Goal: Use online tool/utility: Utilize a website feature to perform a specific function

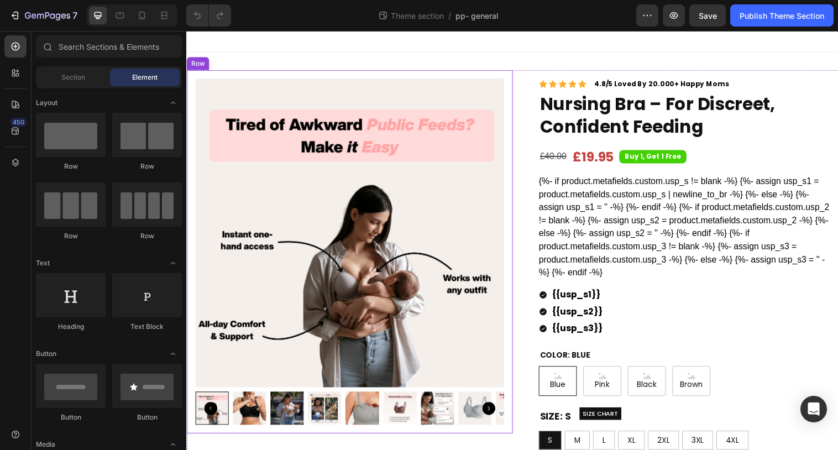
click at [516, 202] on div "Product Images Row" at bounding box center [352, 256] width 332 height 370
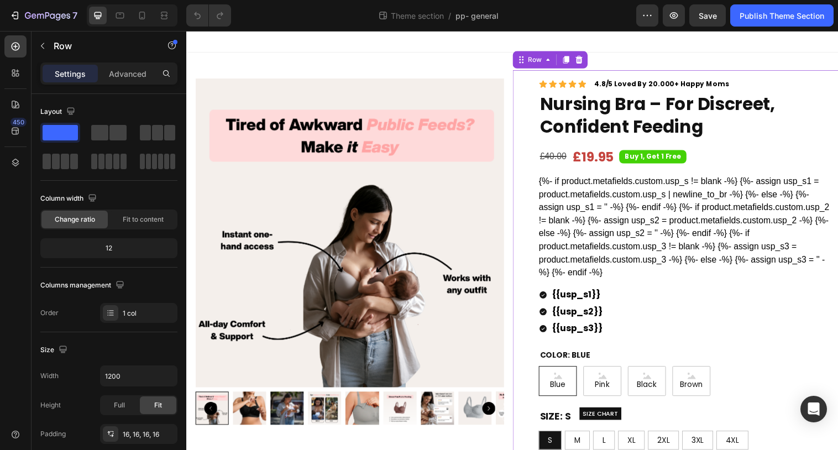
click at [519, 167] on div "Icon Icon Icon Icon Icon Icon List 4.8/5 Loved By 20.000+ Happy Moms Text Block…" at bounding box center [684, 374] width 332 height 606
click at [534, 59] on div "Row" at bounding box center [540, 60] width 18 height 10
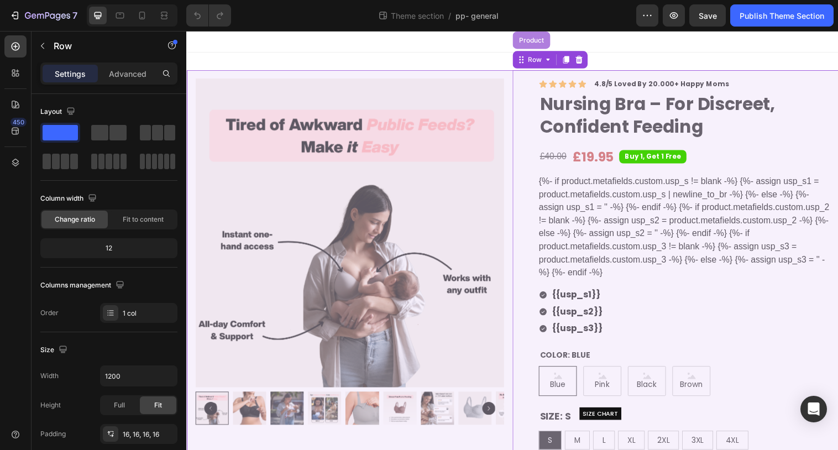
click at [539, 37] on div "Product" at bounding box center [536, 40] width 29 height 7
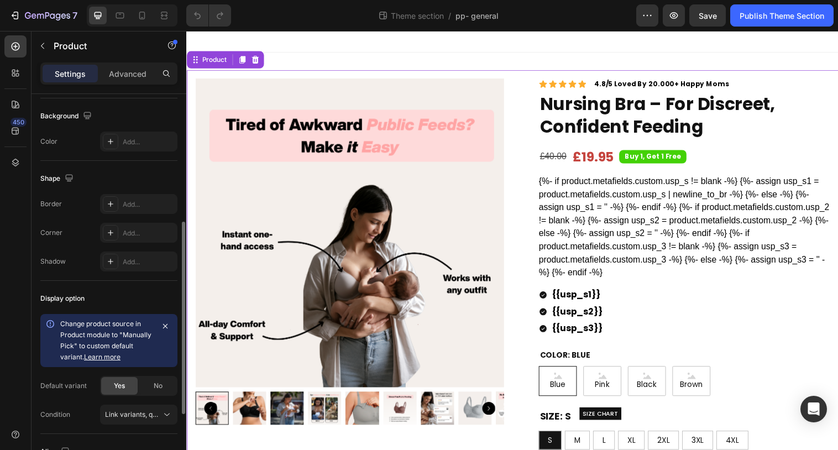
scroll to position [321, 0]
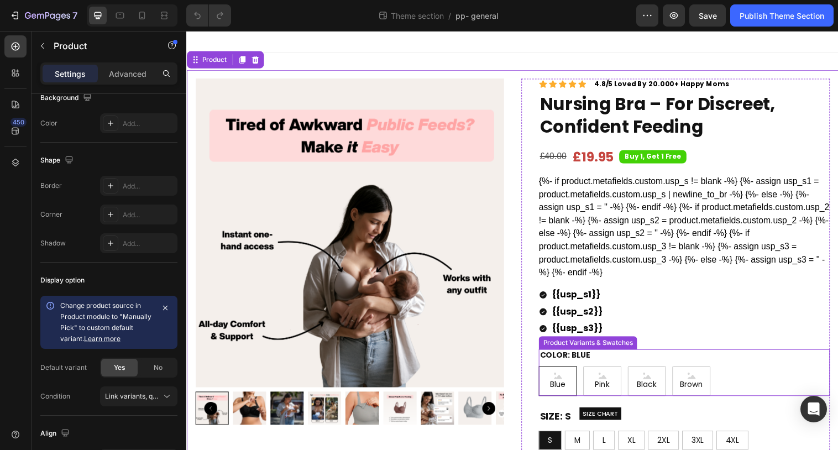
click at [635, 361] on div "Color: Blue Blue Blue Blue Pink Pink Pink Black Black Black Brown Brown Brown" at bounding box center [692, 378] width 296 height 47
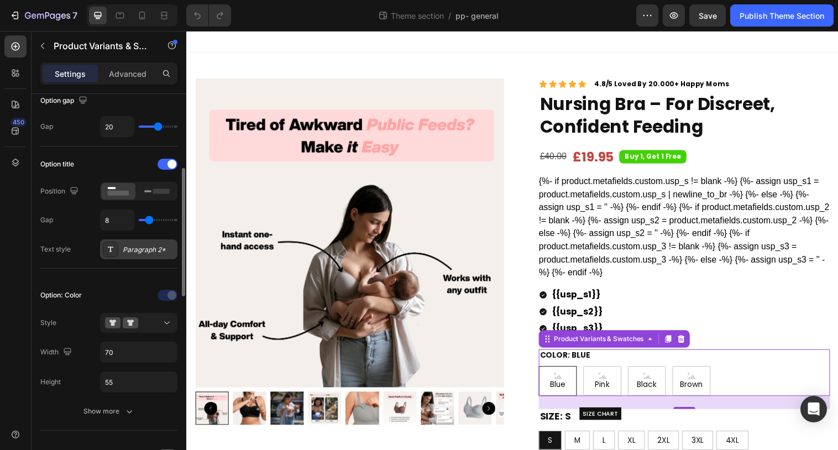
scroll to position [145, 0]
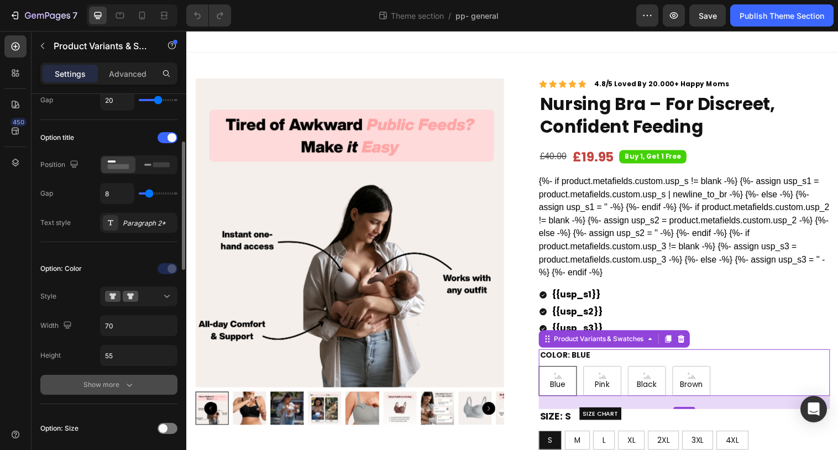
click at [108, 386] on div "Show more" at bounding box center [108, 384] width 51 height 11
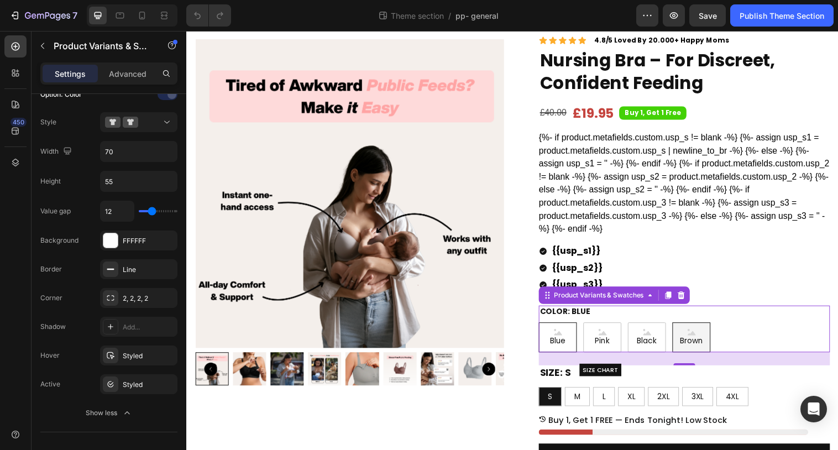
scroll to position [47, 0]
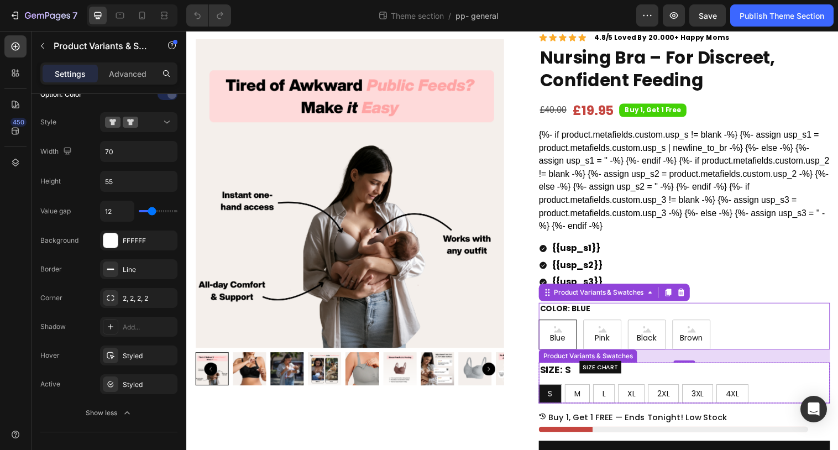
click at [793, 386] on div "Size: S S S S M M M L L L XL XL XL 2XL 2XL 2XL 3XL 3XL 3XL 4XL 4XL 4XL" at bounding box center [692, 389] width 296 height 41
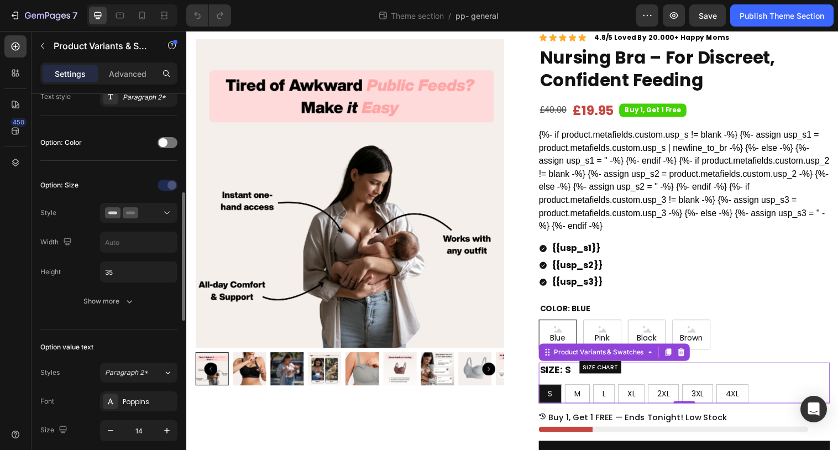
scroll to position [270, 0]
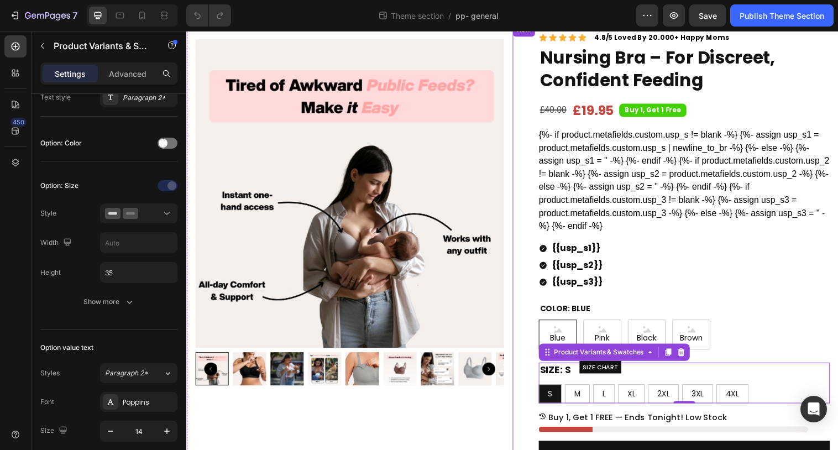
click at [518, 55] on div "Icon Icon Icon Icon Icon Icon List 4.8/5 Loved By 20.000+ Happy Moms Text Block…" at bounding box center [684, 327] width 332 height 606
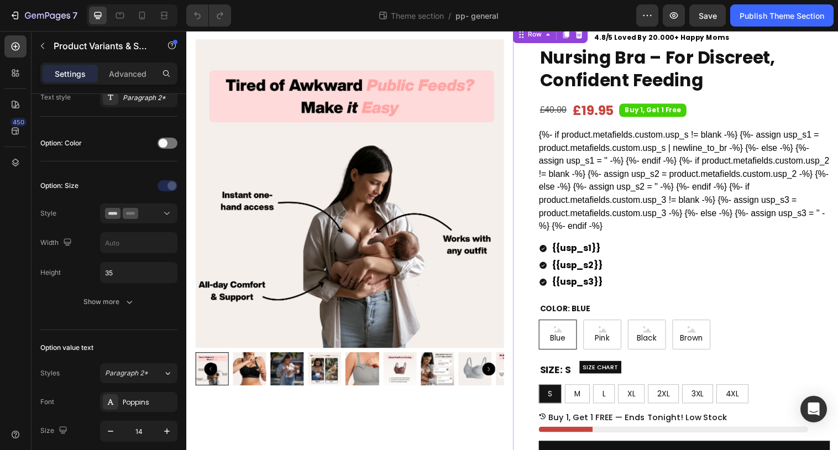
scroll to position [0, 0]
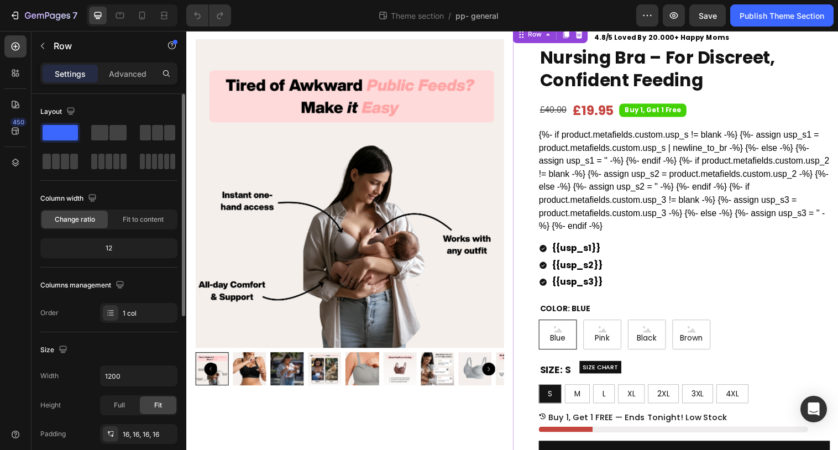
click at [541, 41] on div "Row" at bounding box center [556, 35] width 76 height 18
click at [533, 35] on div "Row" at bounding box center [540, 35] width 18 height 10
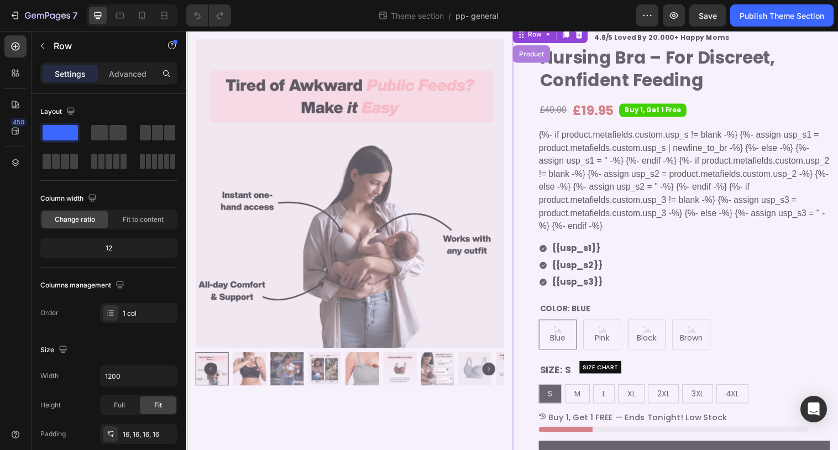
click at [529, 51] on div "Product" at bounding box center [536, 54] width 29 height 7
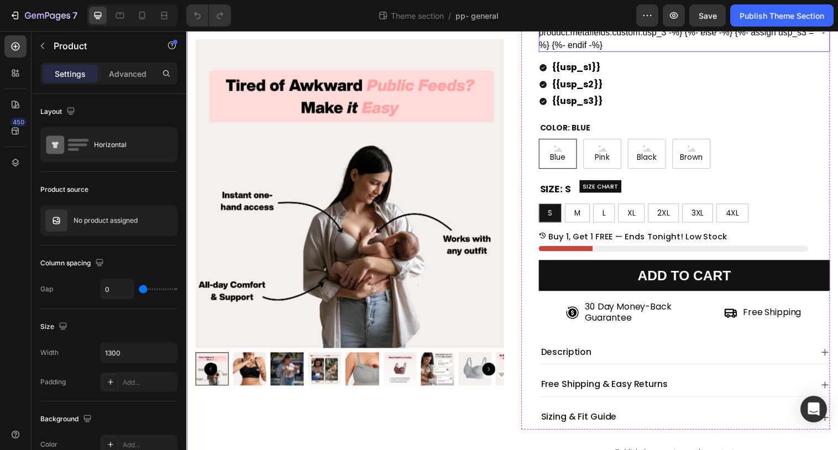
scroll to position [234, 0]
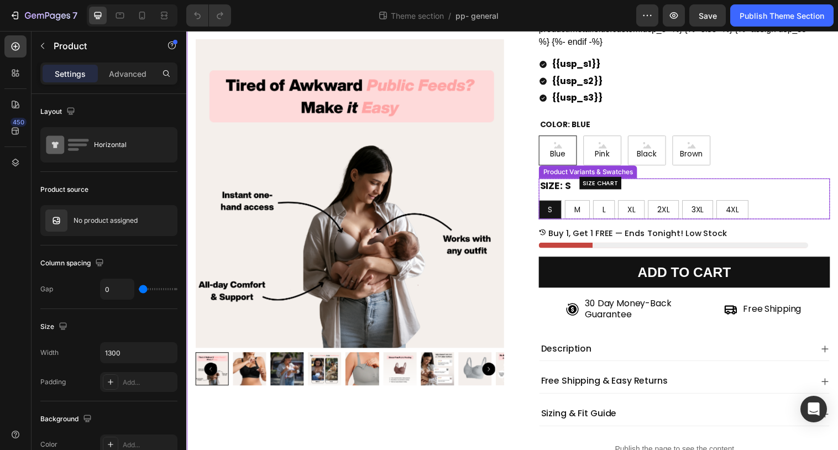
click at [628, 214] on div "XL" at bounding box center [639, 212] width 26 height 19
click at [625, 203] on input "XL XL XL" at bounding box center [625, 203] width 1 height 1
radio input "true"
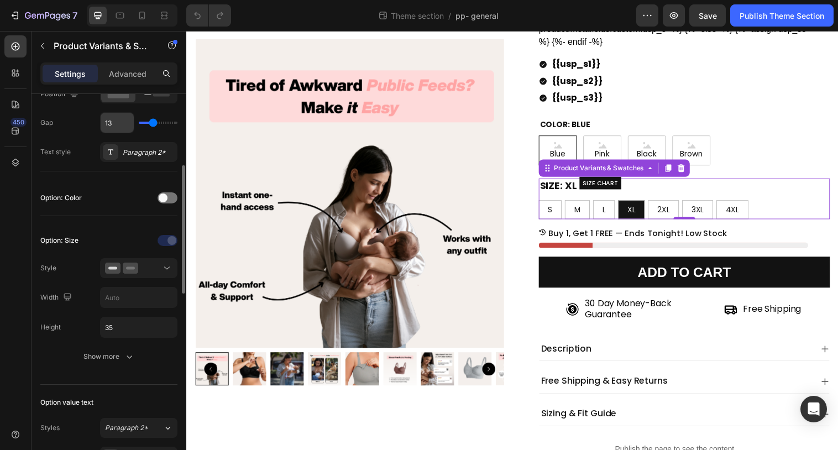
scroll to position [219, 0]
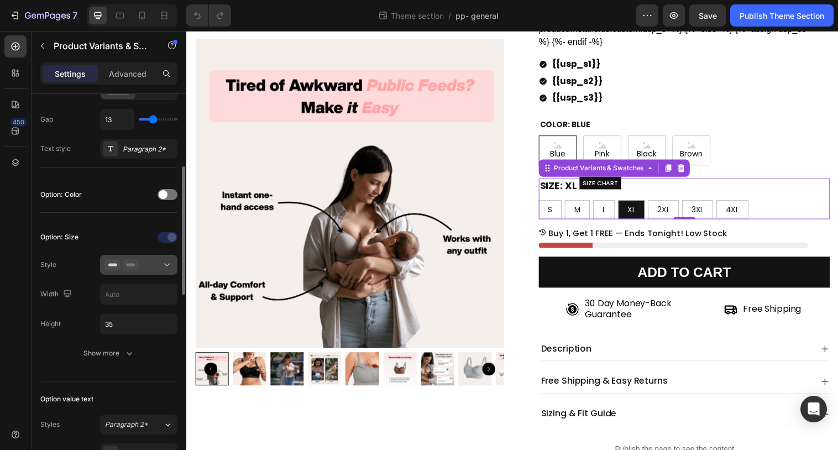
click at [150, 272] on button at bounding box center [138, 265] width 77 height 20
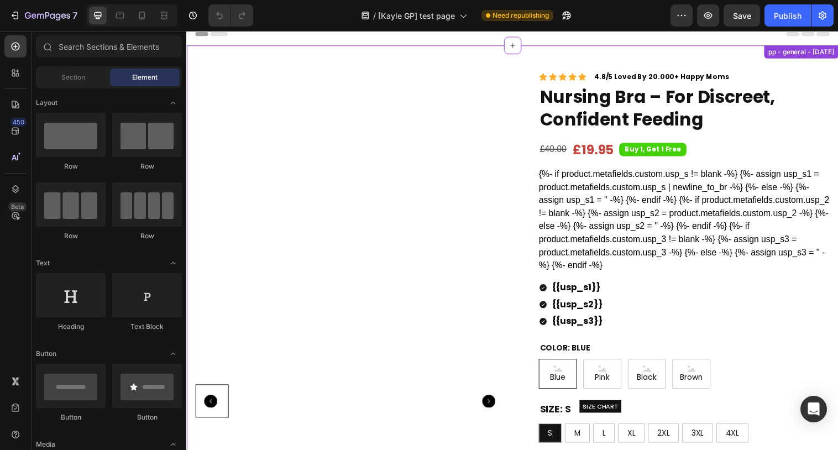
scroll to position [13, 0]
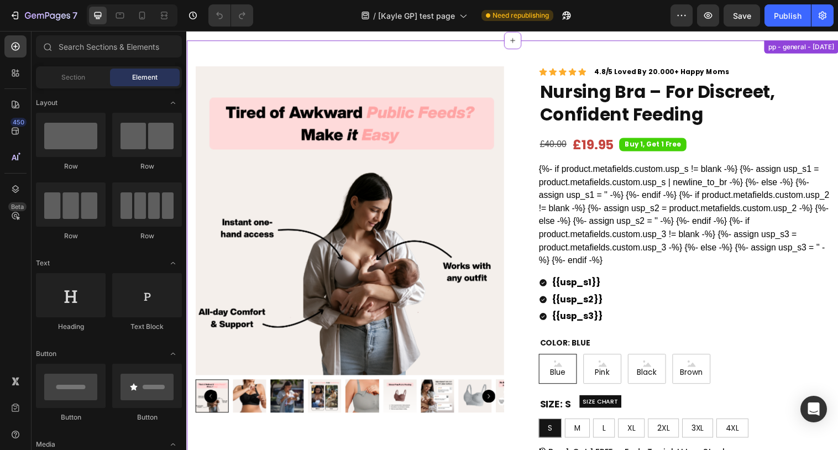
click at [654, 307] on div "{{usp_s1}} {{usp_s2}} {{usp_s3}}" at bounding box center [692, 304] width 296 height 49
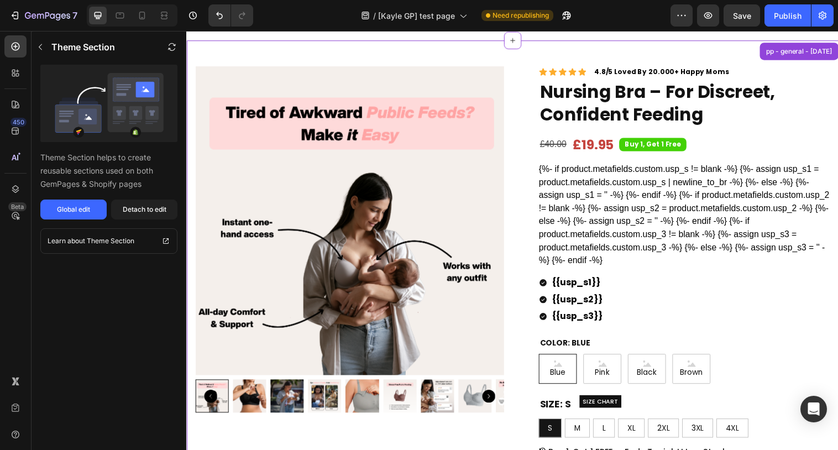
scroll to position [0, 0]
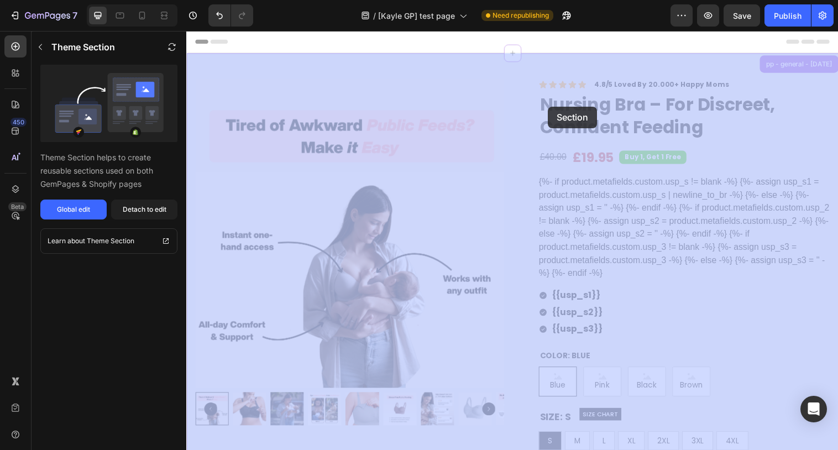
drag, startPoint x: 713, startPoint y: 128, endPoint x: 554, endPoint y: 108, distance: 159.9
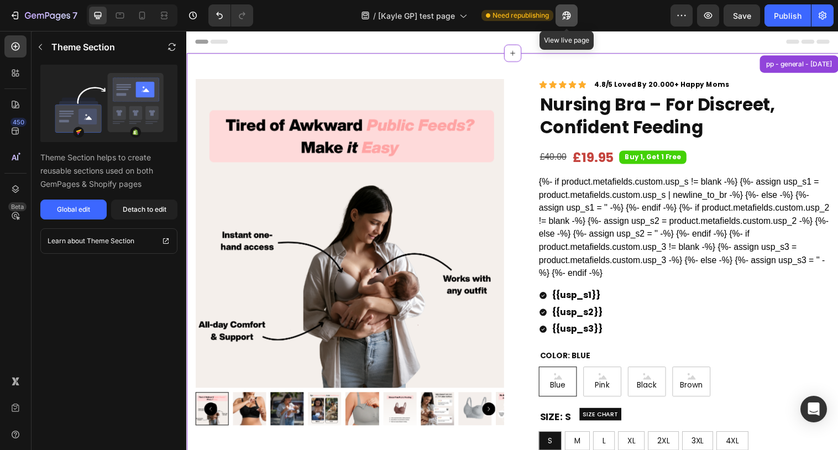
click at [567, 20] on icon "button" at bounding box center [566, 15] width 11 height 11
click at [168, 203] on button "Detach to edit" at bounding box center [144, 210] width 66 height 20
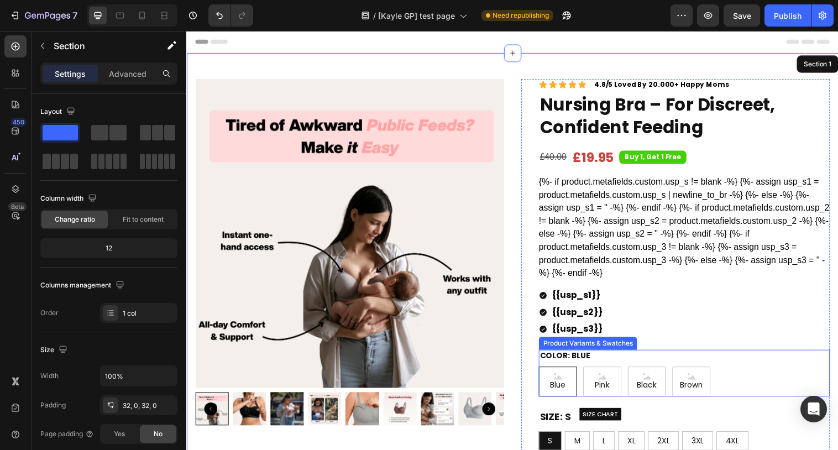
click at [652, 366] on div "Color: Blue Blue Blue Blue Pink Pink Pink Black Black Black Brown Brown Brown" at bounding box center [692, 378] width 296 height 47
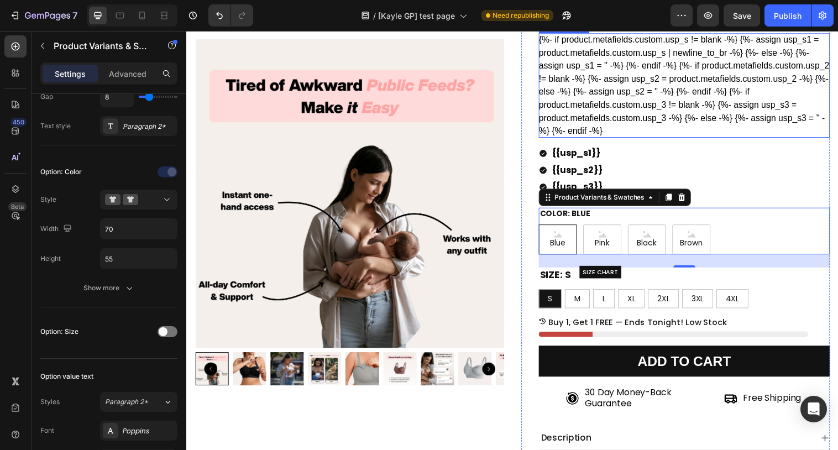
scroll to position [146, 0]
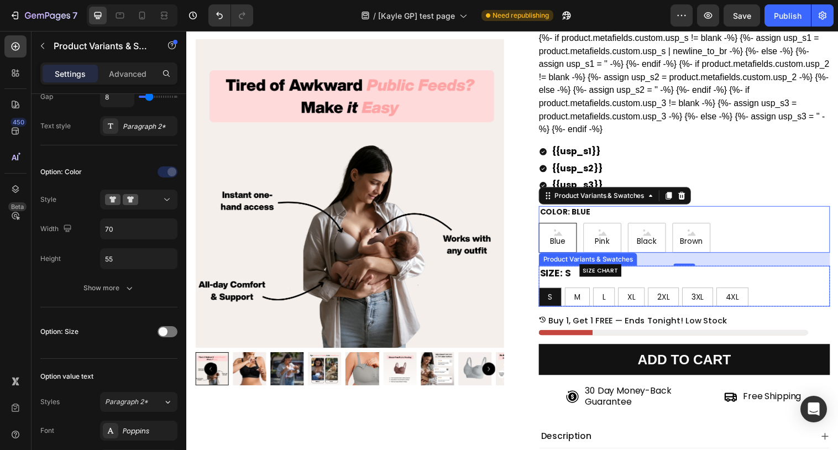
click at [689, 287] on div "Size: S S S S M M M L L L XL XL XL 2XL 2XL 2XL 3XL 3XL 3XL 4XL 4XL 4XL" at bounding box center [692, 290] width 296 height 41
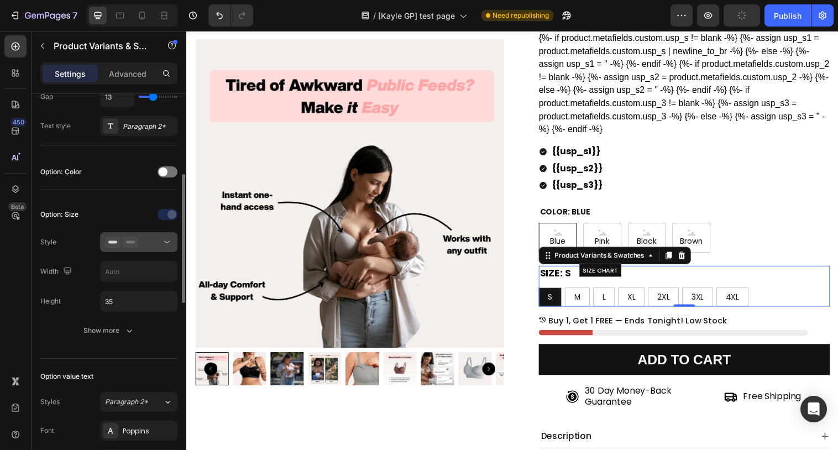
click at [165, 243] on icon at bounding box center [166, 242] width 11 height 11
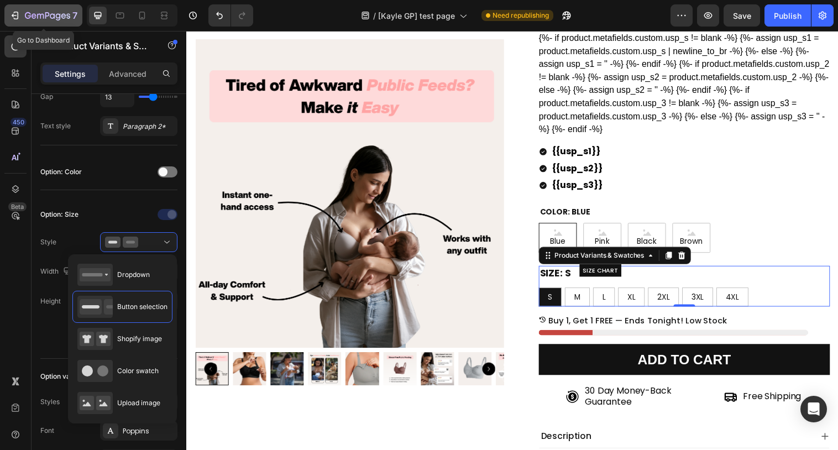
click at [54, 12] on icon "button" at bounding box center [47, 16] width 45 height 9
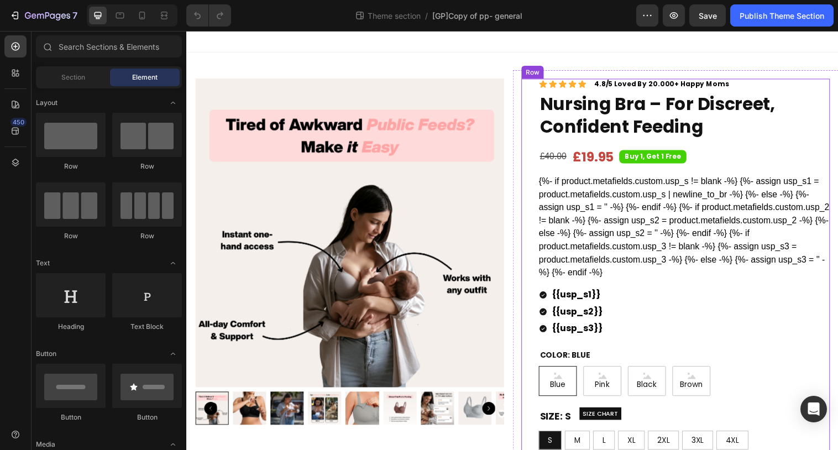
scroll to position [14, 0]
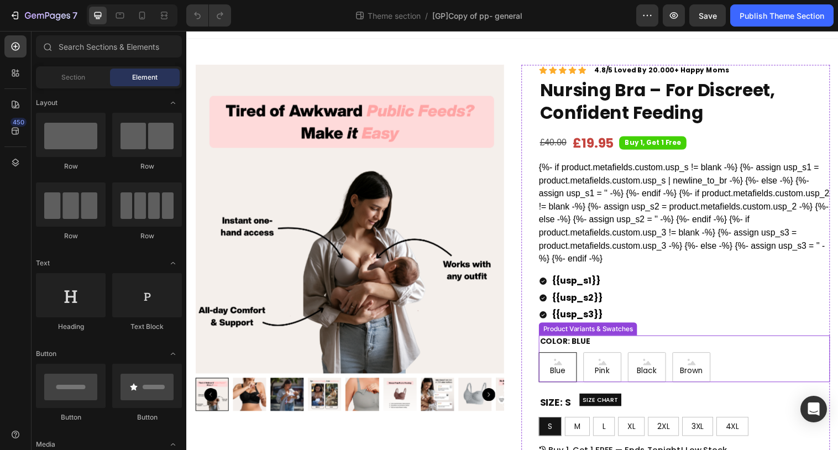
click at [751, 369] on div "Blue Blue Blue Pink Pink Pink Black Black Black Brown Brown Brown" at bounding box center [692, 373] width 296 height 30
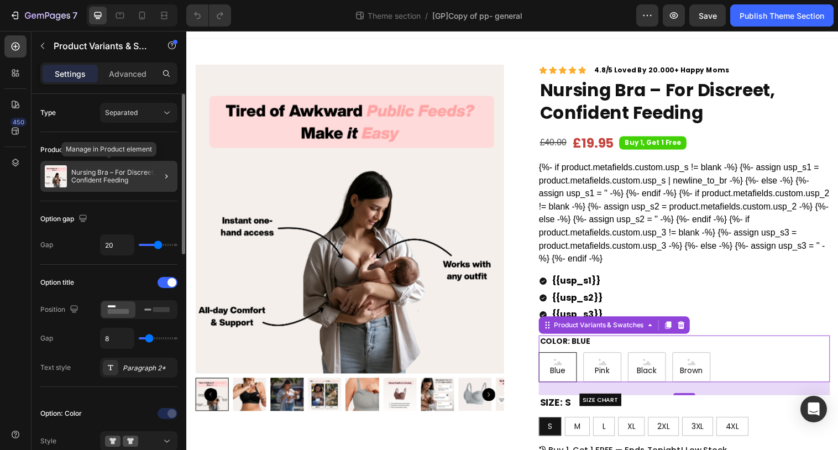
click at [134, 181] on p "Nursing Bra – For Discreet, Confident Feeding" at bounding box center [122, 176] width 102 height 15
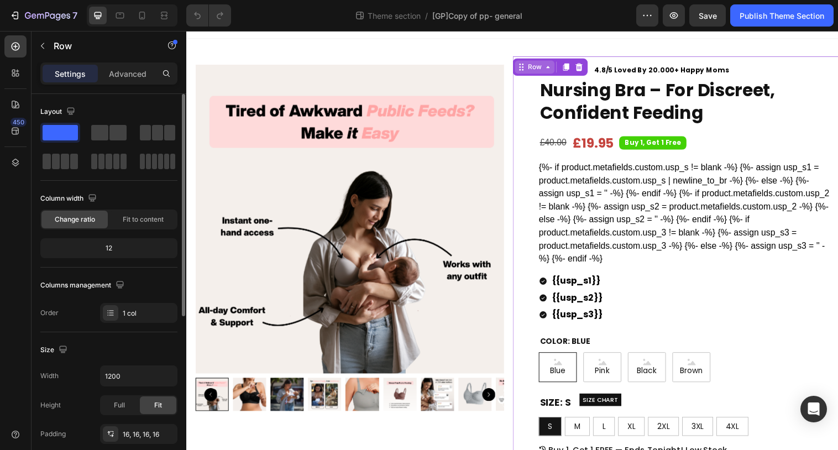
click at [522, 62] on div "Row" at bounding box center [540, 67] width 40 height 13
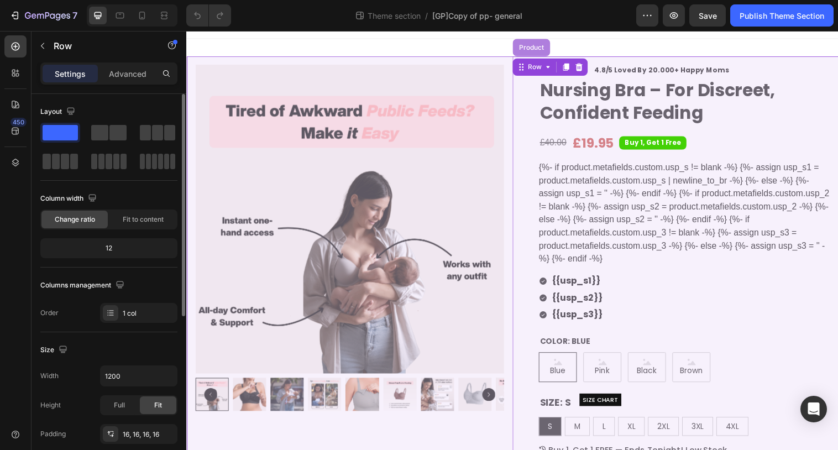
click at [528, 49] on div "Product" at bounding box center [536, 48] width 29 height 7
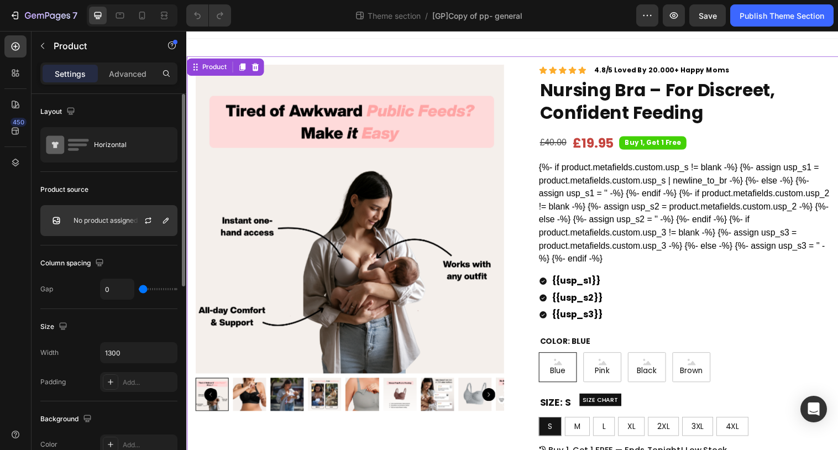
click at [108, 222] on p "No product assigned" at bounding box center [106, 221] width 64 height 8
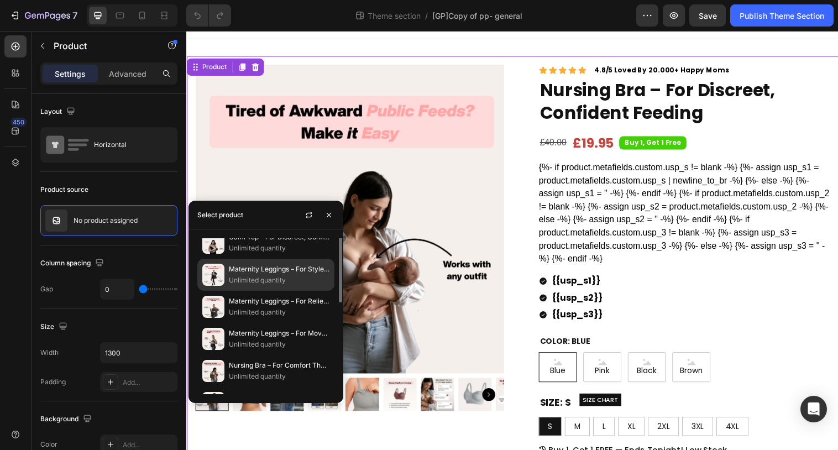
scroll to position [0, 0]
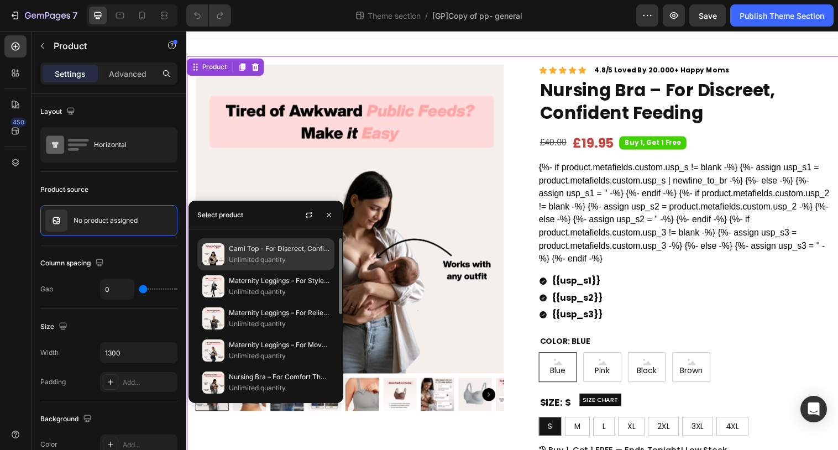
click at [266, 256] on p "Unlimited quantity" at bounding box center [279, 259] width 101 height 11
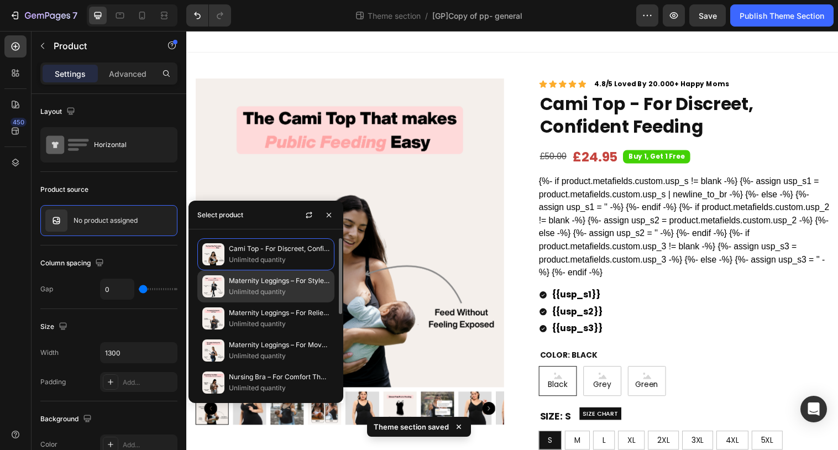
click at [255, 284] on p "Maternity Leggings – For Style That Stays With You" at bounding box center [279, 280] width 101 height 11
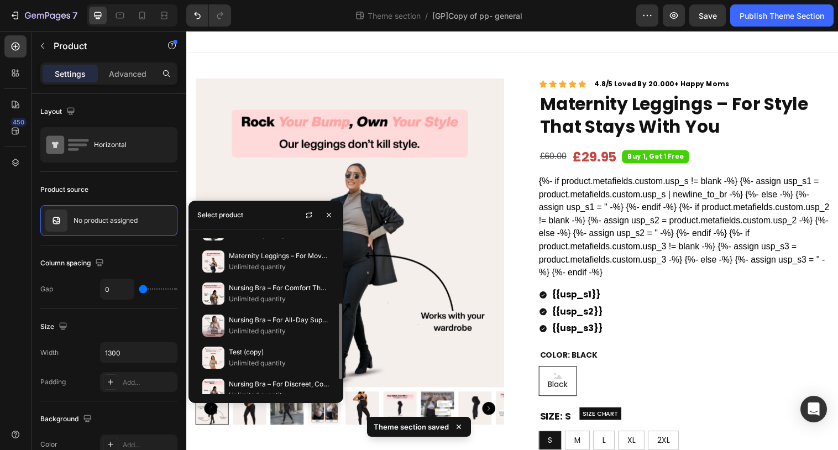
scroll to position [104, 0]
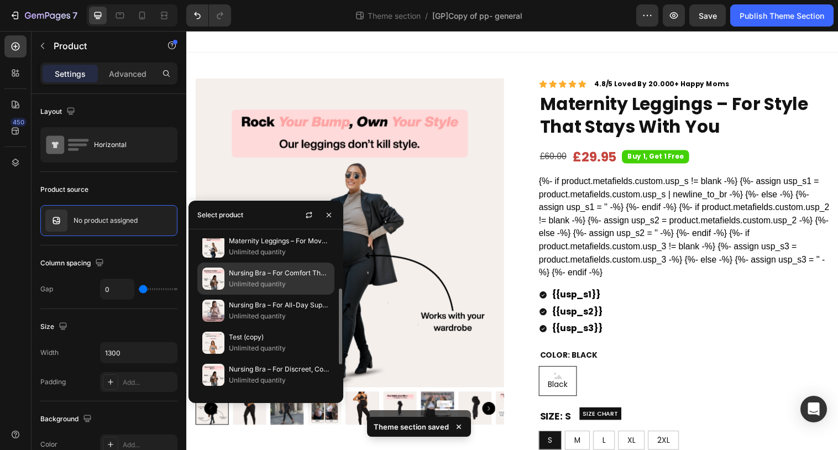
click at [258, 274] on p "Nursing Bra – For Comfort That Keeps You Going" at bounding box center [279, 272] width 101 height 11
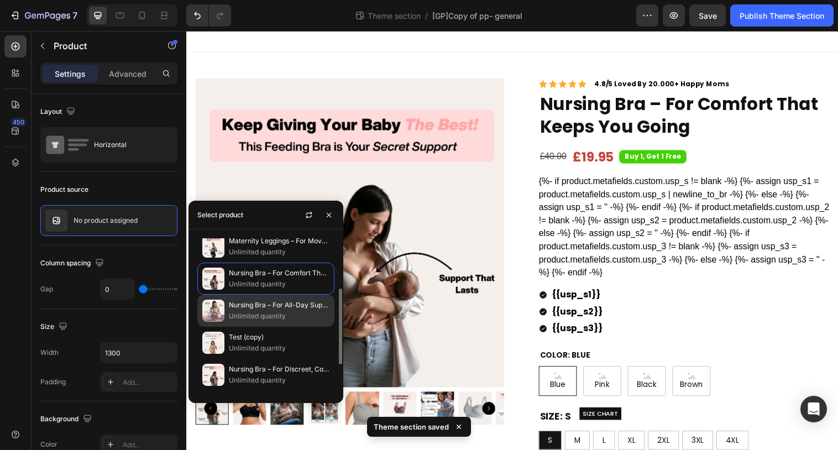
click at [264, 317] on p "Unlimited quantity" at bounding box center [279, 316] width 101 height 11
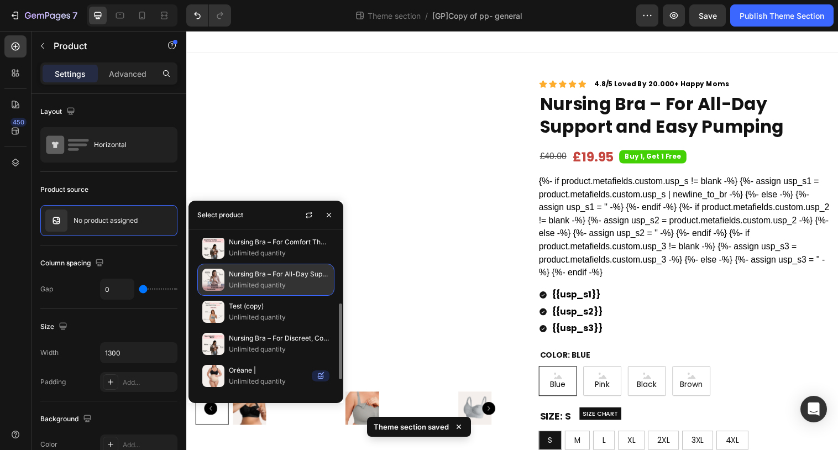
scroll to position [165, 0]
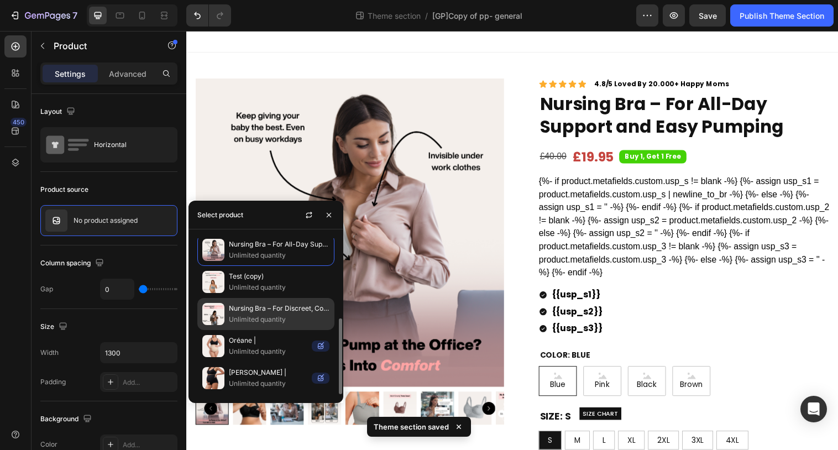
click at [263, 319] on p "Unlimited quantity" at bounding box center [279, 319] width 101 height 11
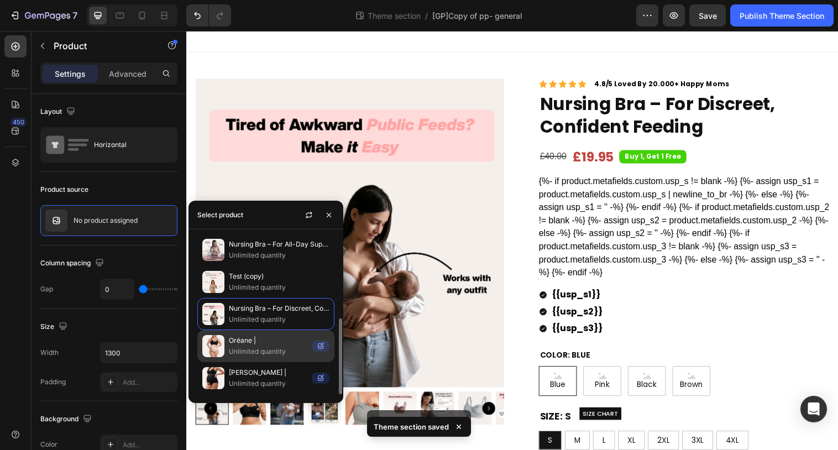
click at [262, 346] on p "Unlimited quantity" at bounding box center [268, 351] width 78 height 11
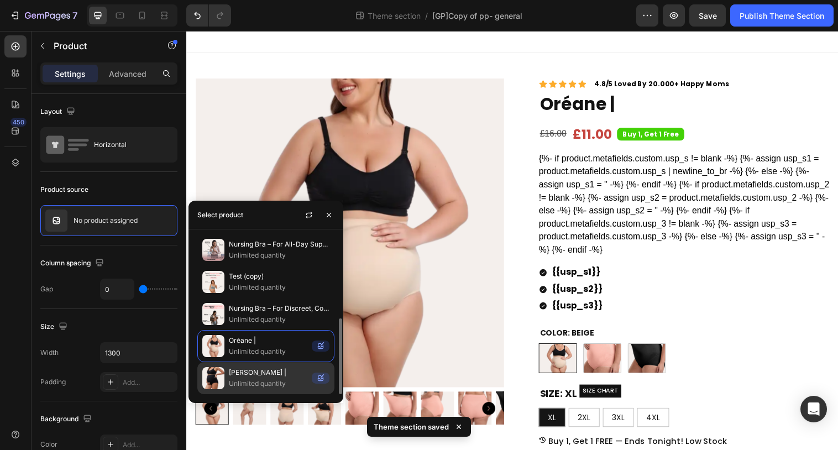
click at [265, 377] on p "[PERSON_NAME] |" at bounding box center [268, 372] width 78 height 11
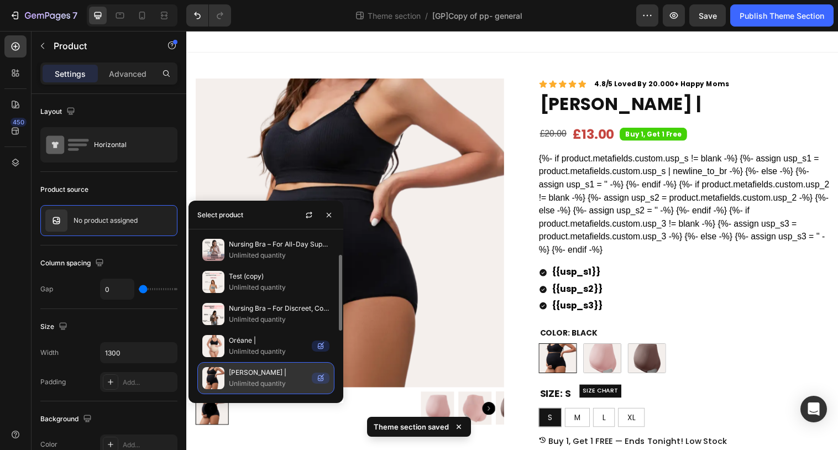
scroll to position [0, 0]
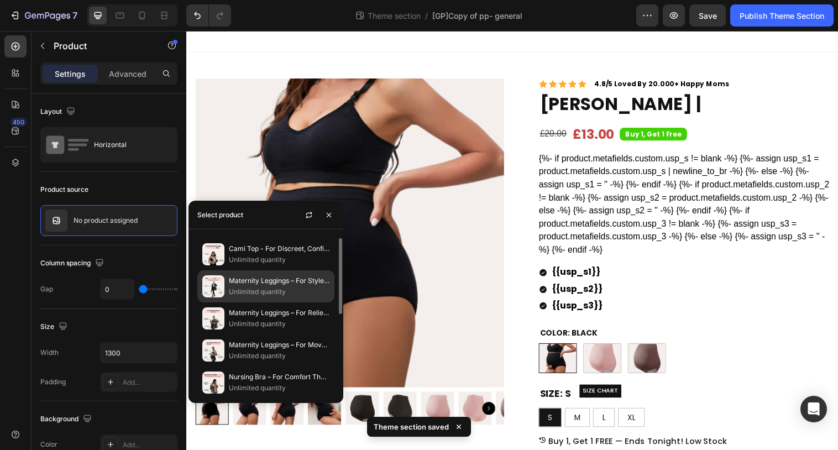
click at [259, 279] on p "Maternity Leggings – For Style That Stays With You" at bounding box center [279, 280] width 101 height 11
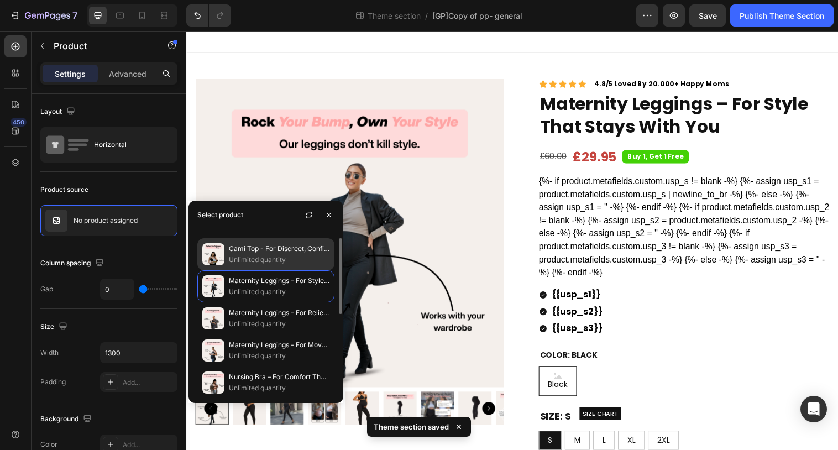
click at [267, 251] on p "Cami Top - For Discreet, Confident Feeding" at bounding box center [279, 248] width 101 height 11
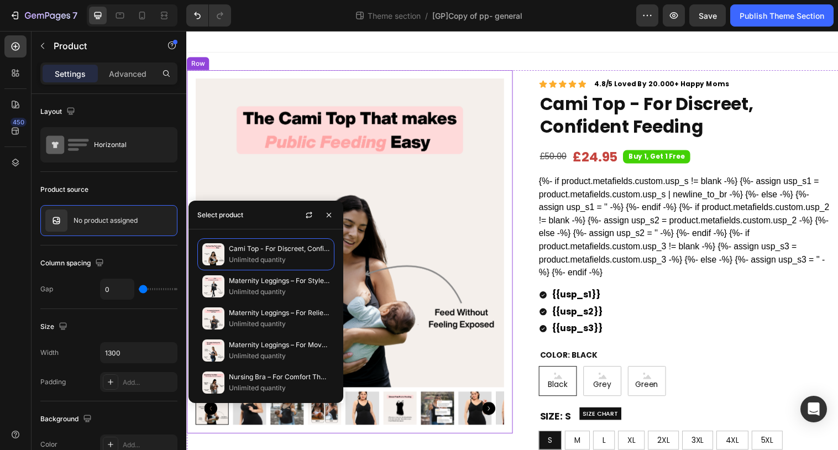
click at [517, 105] on div "Product Images Row" at bounding box center [352, 256] width 332 height 370
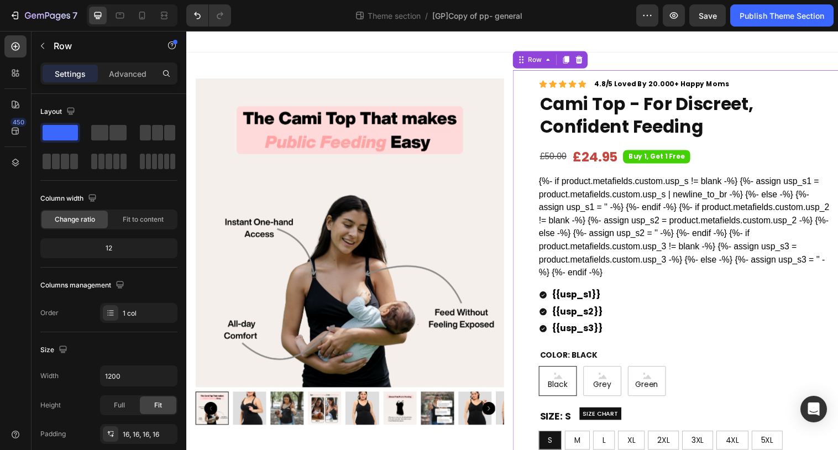
click at [520, 80] on div "Icon Icon Icon Icon Icon Icon List 4.8/5 Loved By 20.000+ Happy Moms Text Block…" at bounding box center [684, 374] width 332 height 606
click at [534, 60] on div "Row" at bounding box center [540, 60] width 18 height 10
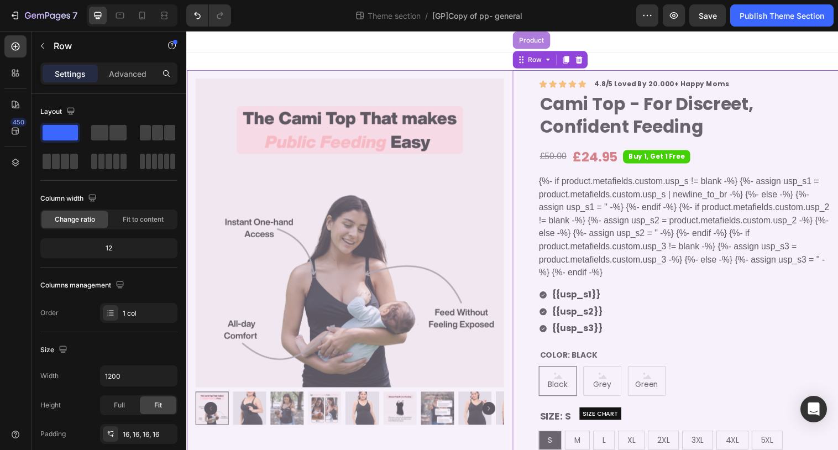
click at [532, 44] on div "Product" at bounding box center [537, 41] width 38 height 18
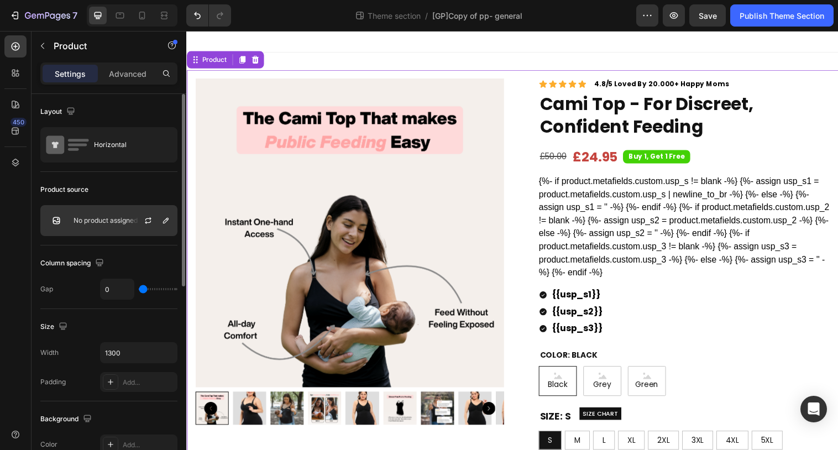
click at [80, 216] on div "No product assigned" at bounding box center [108, 220] width 137 height 31
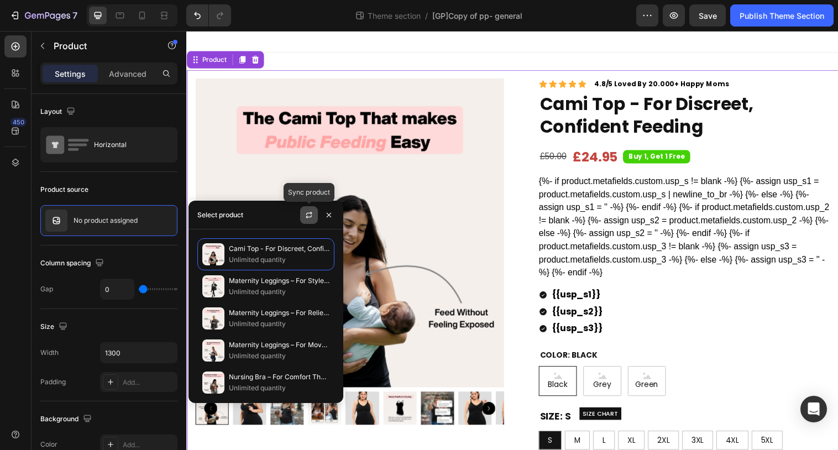
click at [306, 213] on icon "button" at bounding box center [309, 212] width 6 height 3
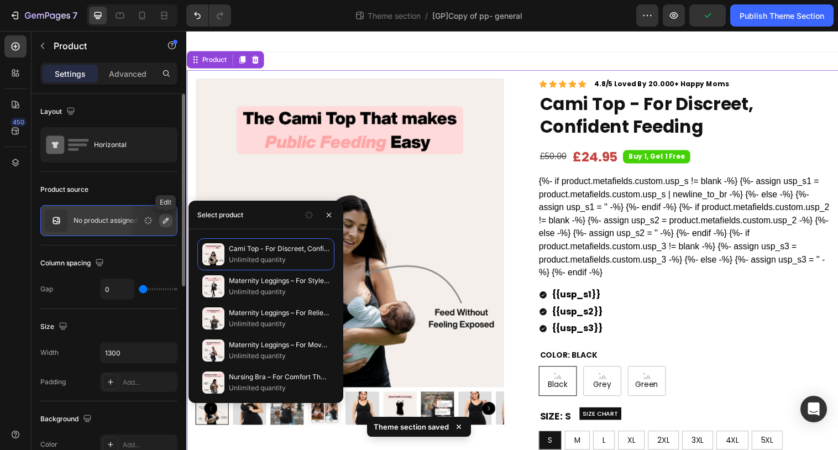
click at [169, 221] on icon "button" at bounding box center [165, 220] width 9 height 9
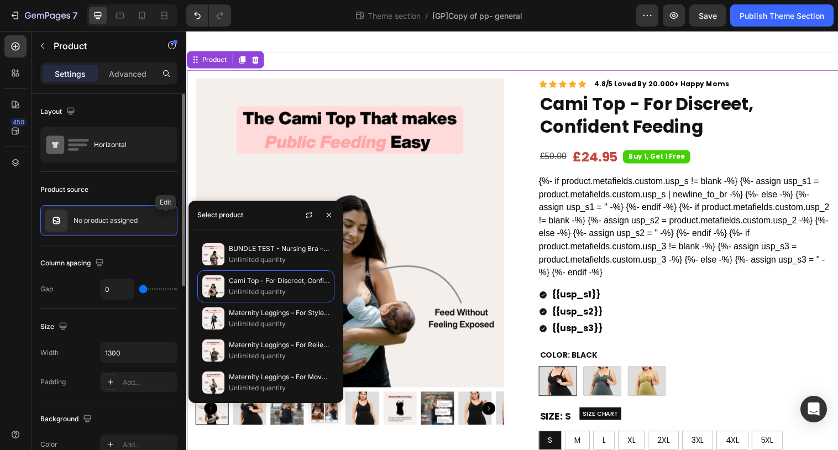
click at [0, 0] on icon "button" at bounding box center [0, 0] width 0 height 0
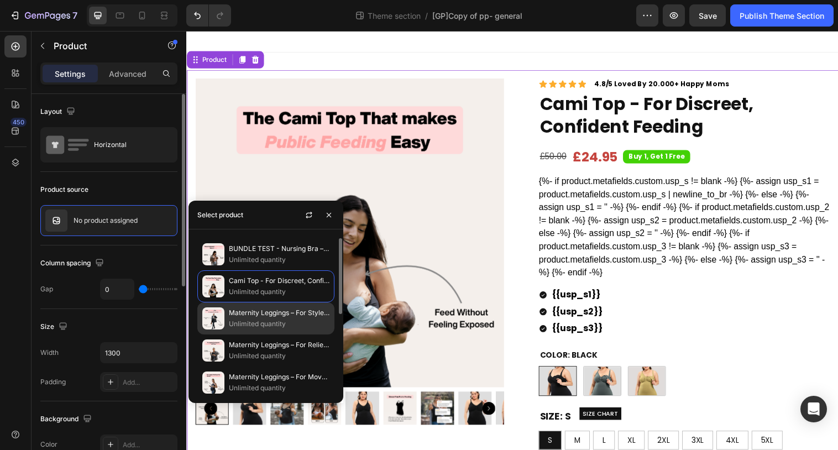
click at [263, 314] on p "Maternity Leggings – For Style That Stays With You" at bounding box center [279, 312] width 101 height 11
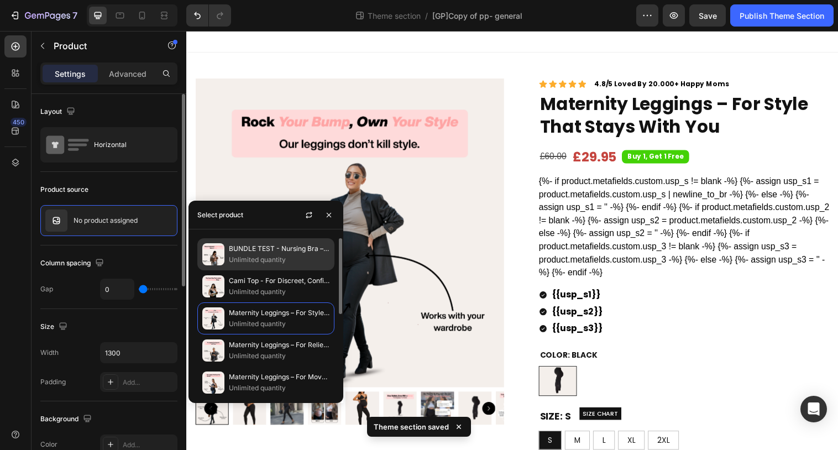
click at [264, 254] on p "Unlimited quantity" at bounding box center [279, 259] width 101 height 11
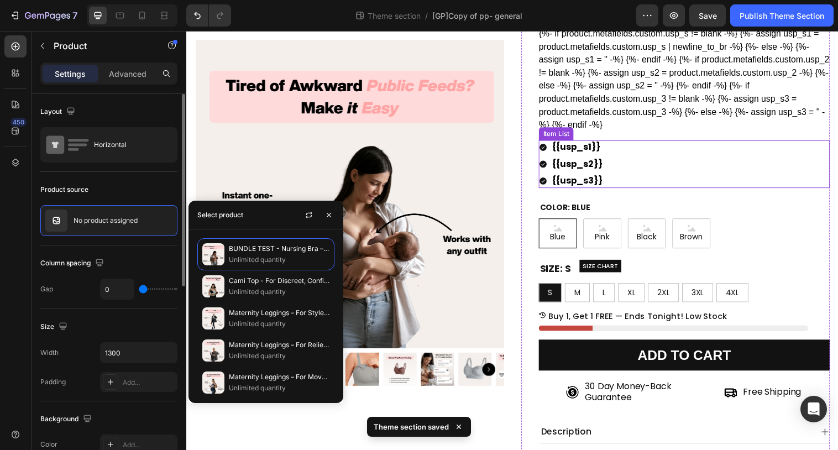
scroll to position [153, 0]
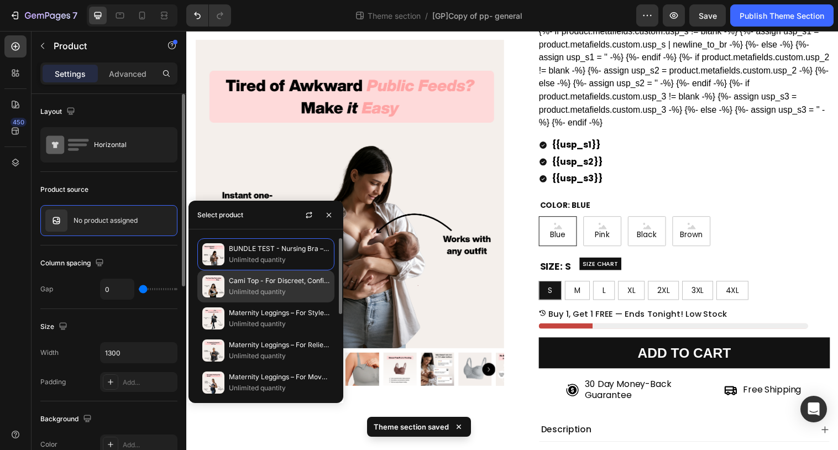
click at [296, 292] on p "Unlimited quantity" at bounding box center [279, 291] width 101 height 11
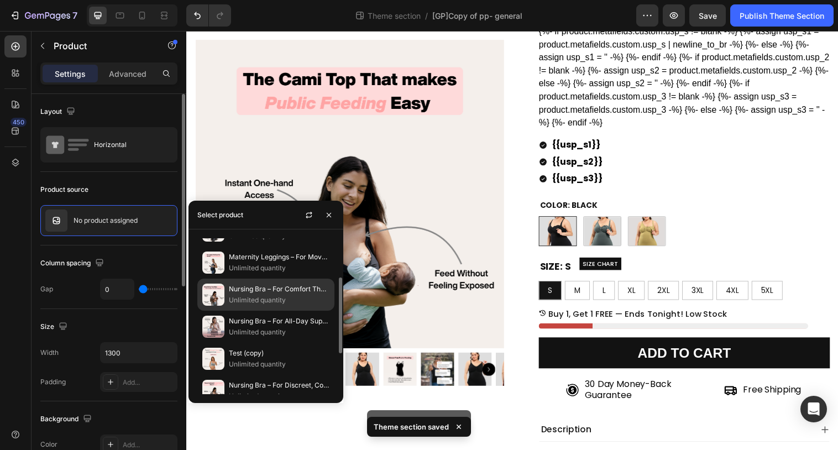
scroll to position [129, 0]
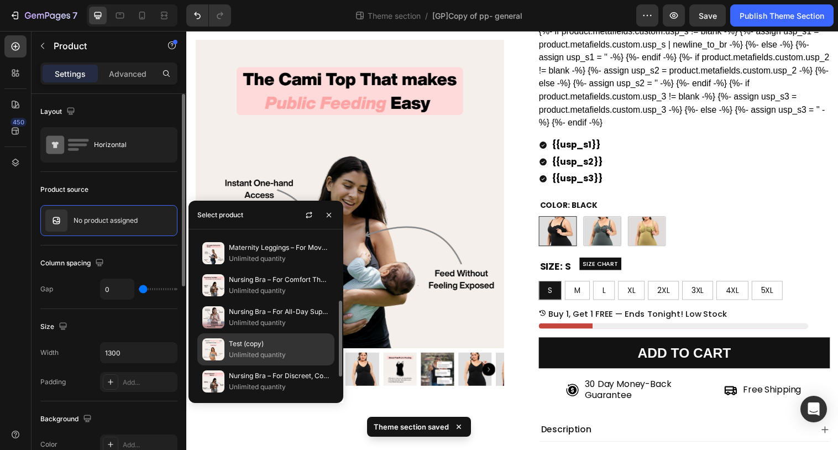
click at [262, 346] on p "Test (copy)" at bounding box center [279, 343] width 101 height 11
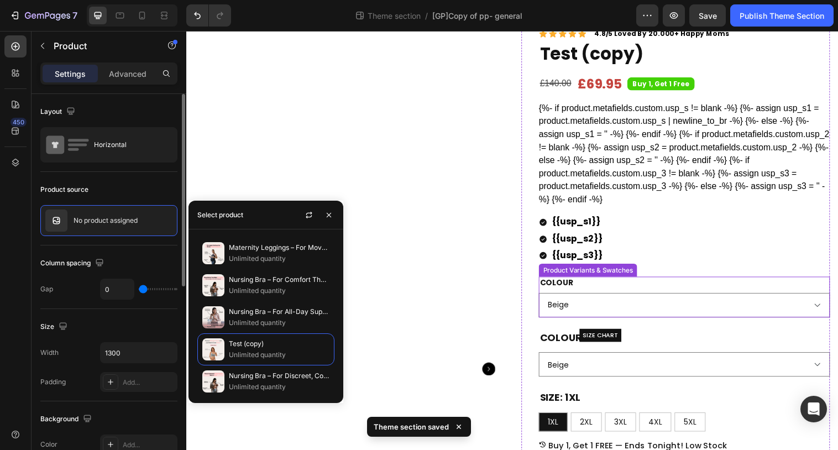
scroll to position [66, 0]
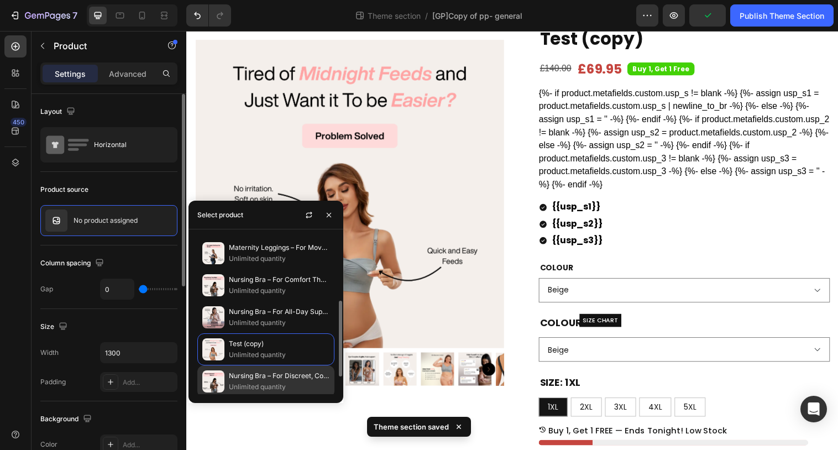
click at [274, 375] on p "Nursing Bra – For Discreet, Confident Feeding" at bounding box center [279, 375] width 101 height 11
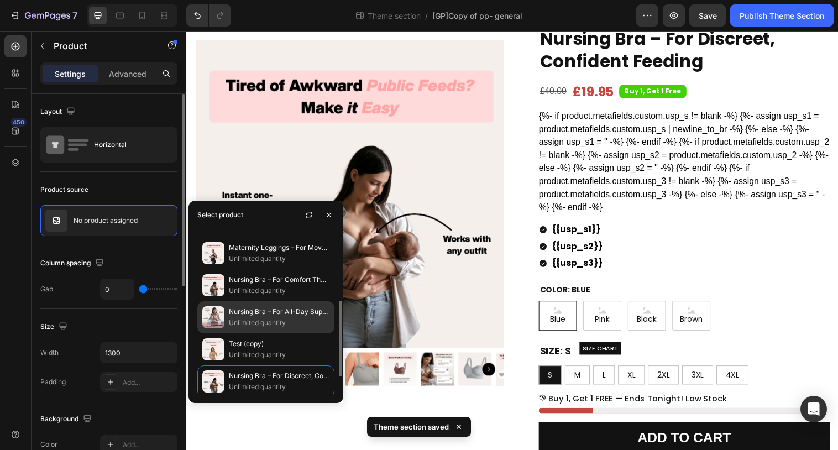
scroll to position [165, 0]
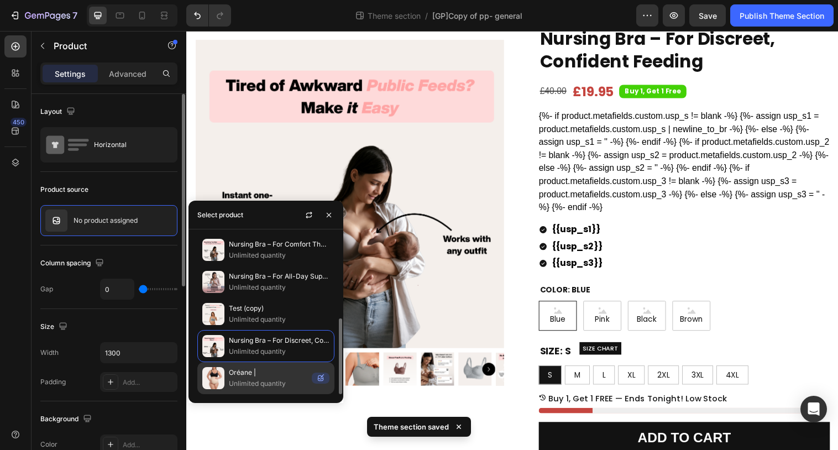
click at [268, 390] on div "Oréane | Unlimited quantity" at bounding box center [265, 378] width 137 height 32
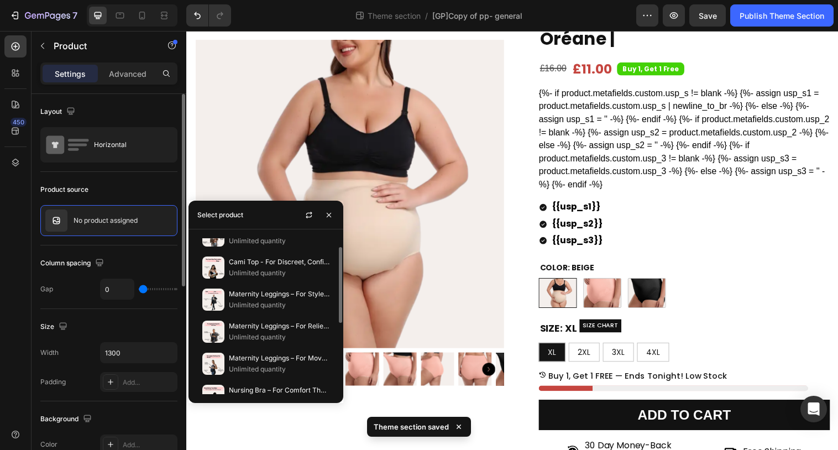
scroll to position [0, 0]
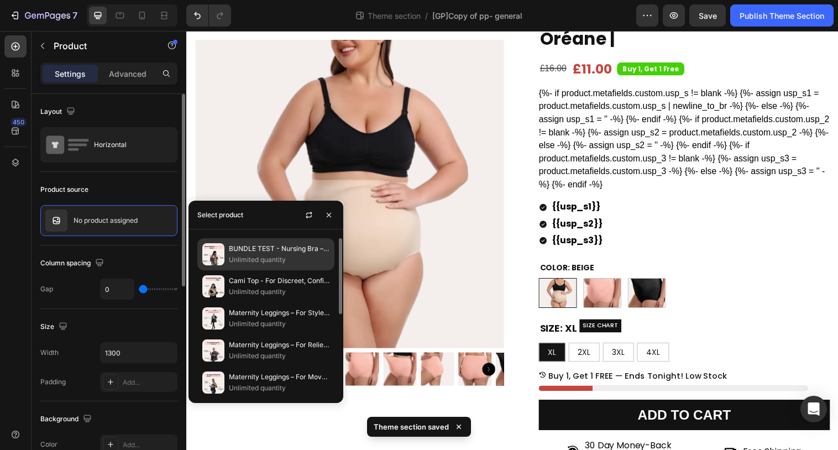
click at [253, 254] on p "Unlimited quantity" at bounding box center [279, 259] width 101 height 11
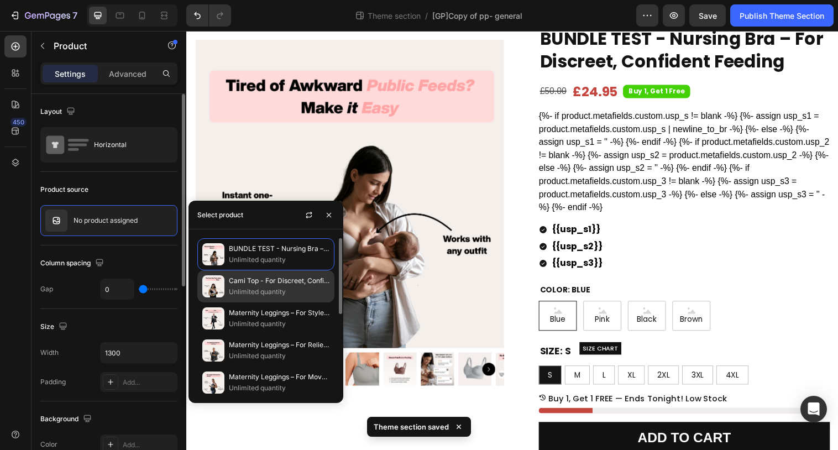
click at [264, 295] on p "Unlimited quantity" at bounding box center [279, 291] width 101 height 11
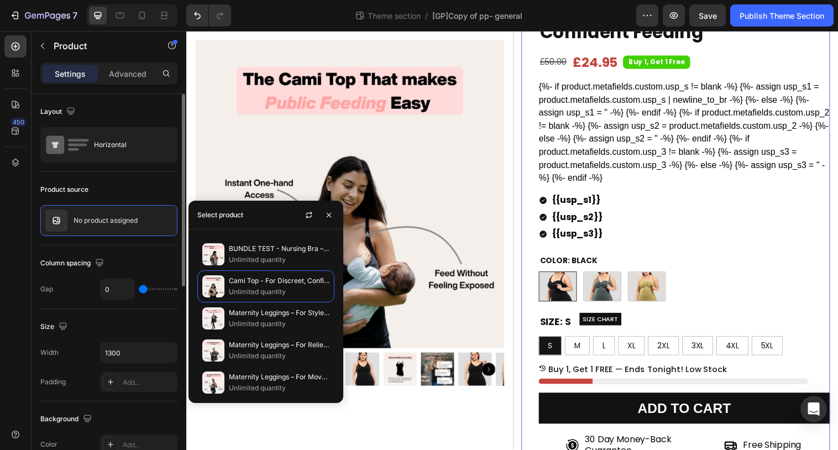
scroll to position [99, 0]
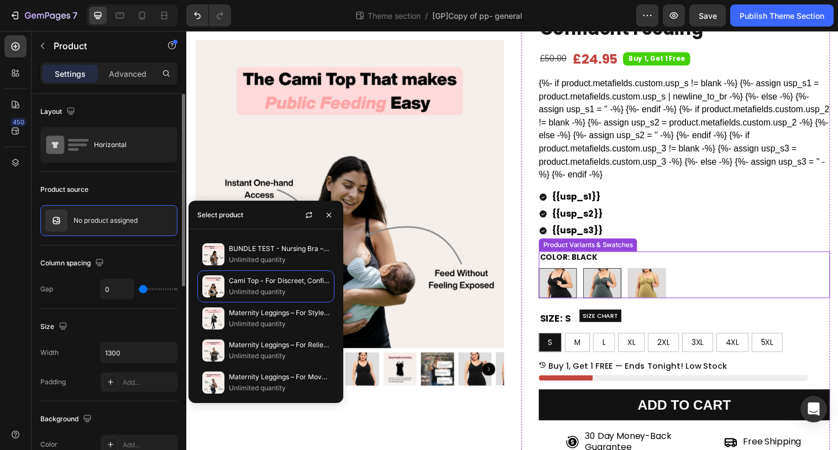
click at [606, 298] on img at bounding box center [609, 287] width 38 height 29
click at [590, 272] on input "Grey Grey" at bounding box center [589, 272] width 1 height 1
radio input "true"
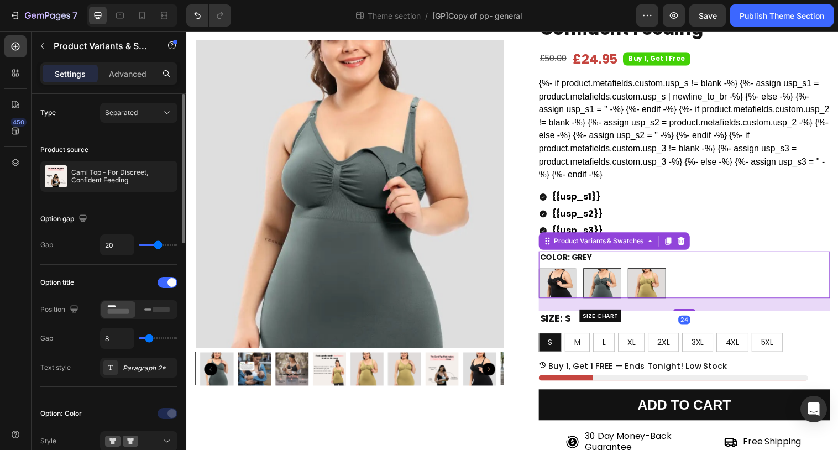
click at [647, 293] on img at bounding box center [655, 287] width 38 height 29
click at [635, 272] on input "Green Green" at bounding box center [634, 272] width 1 height 1
radio input "true"
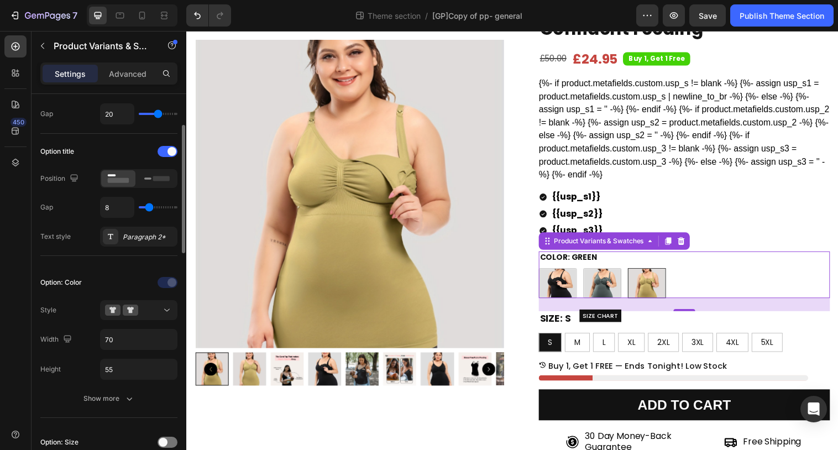
scroll to position [208, 0]
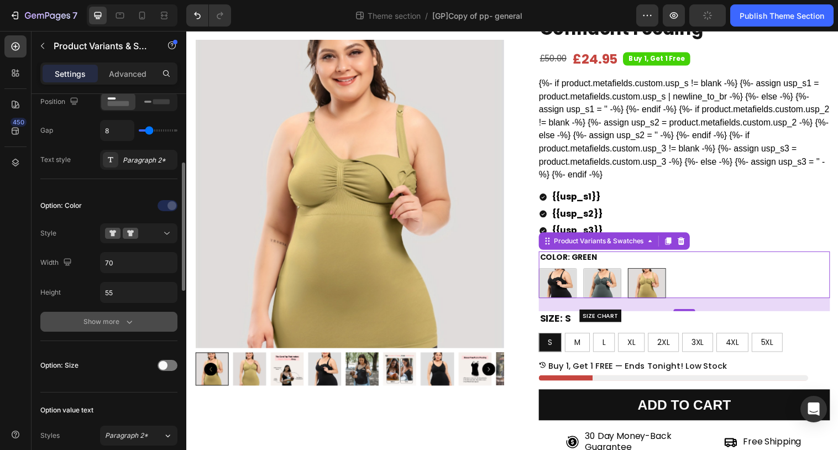
click at [133, 331] on button "Show more" at bounding box center [108, 322] width 137 height 20
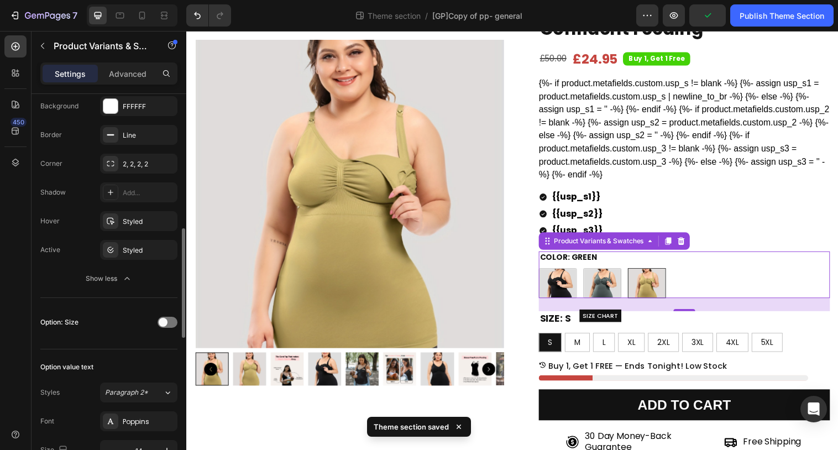
scroll to position [458, 0]
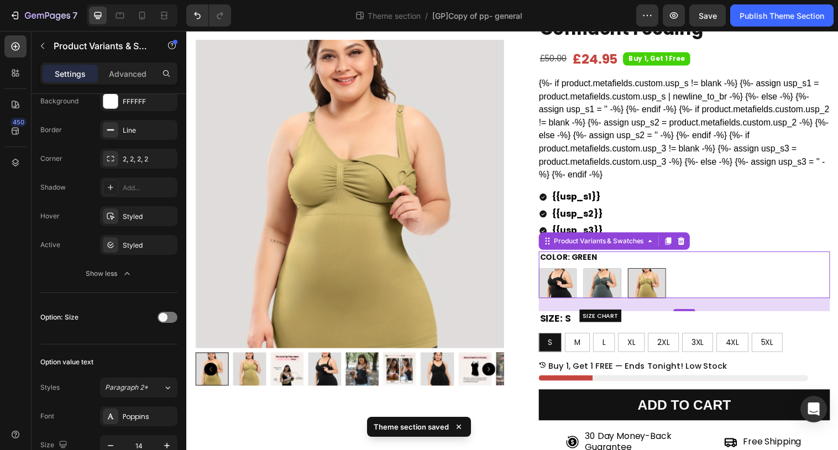
click at [704, 279] on div "Black Black Grey Grey Green Green" at bounding box center [692, 287] width 296 height 30
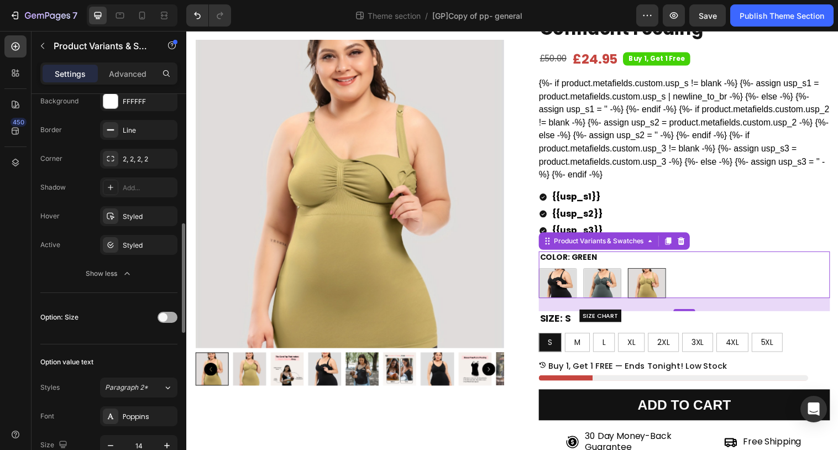
click at [162, 314] on span at bounding box center [163, 317] width 9 height 9
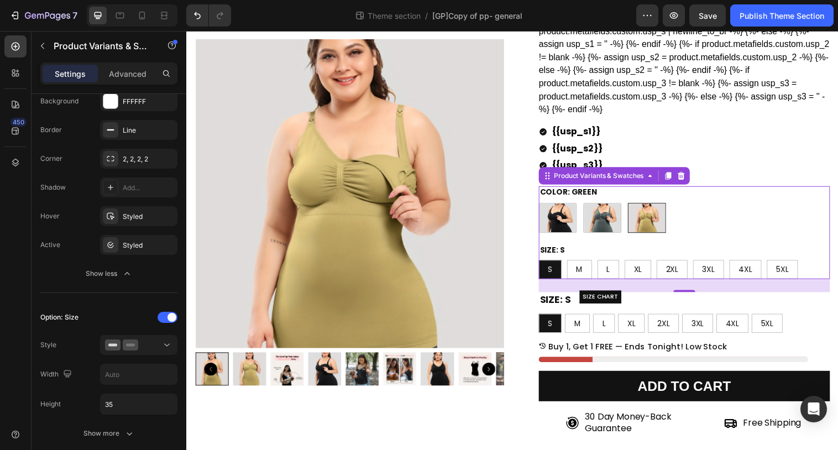
scroll to position [166, 0]
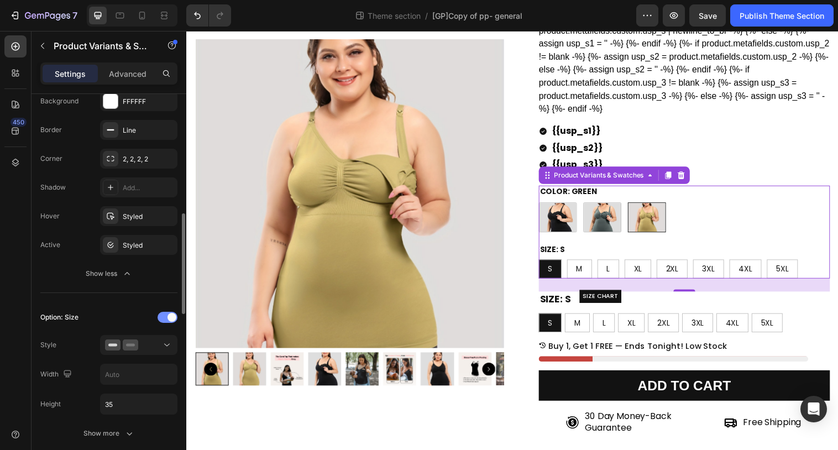
click at [162, 315] on div at bounding box center [168, 317] width 20 height 11
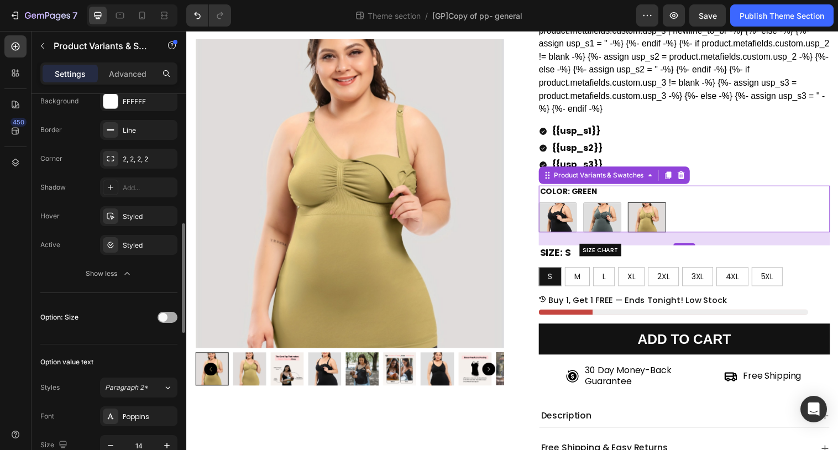
click at [166, 315] on span at bounding box center [163, 317] width 9 height 9
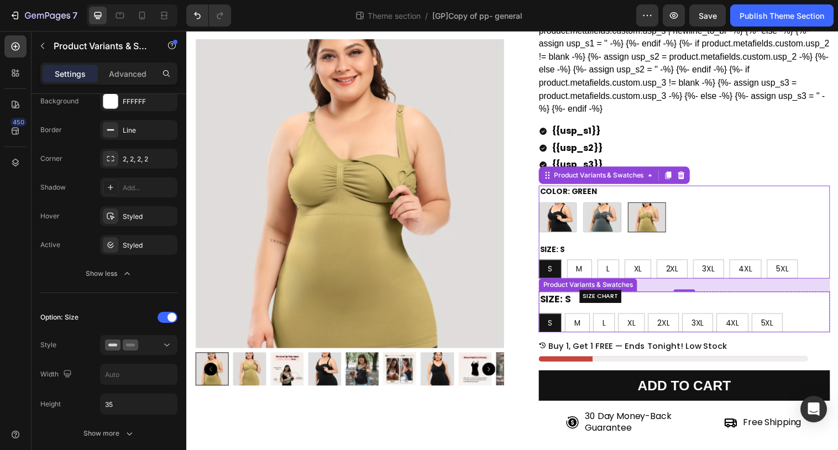
click at [692, 313] on div "Size: S S S S M M M L L L XL XL XL 2XL 2XL 2XL 3XL 3XL 3XL 4XL 4XL 4XL 5XL 5XL …" at bounding box center [692, 316] width 296 height 41
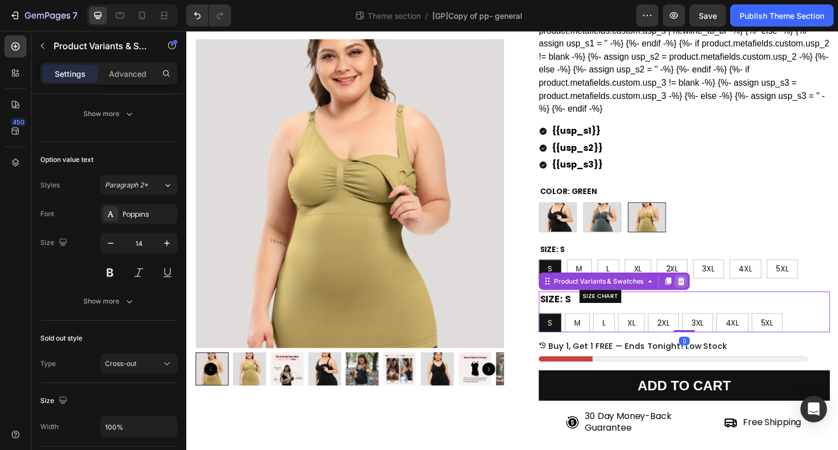
click at [692, 287] on icon at bounding box center [689, 286] width 7 height 8
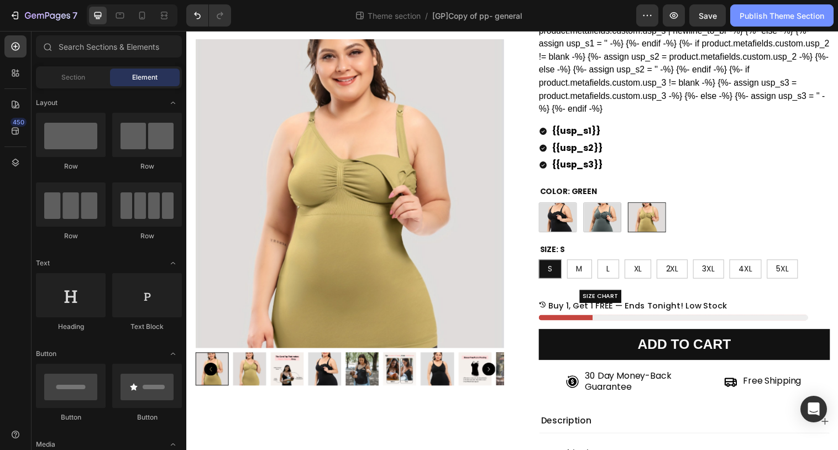
click at [767, 16] on div "Publish Theme Section" at bounding box center [781, 16] width 85 height 12
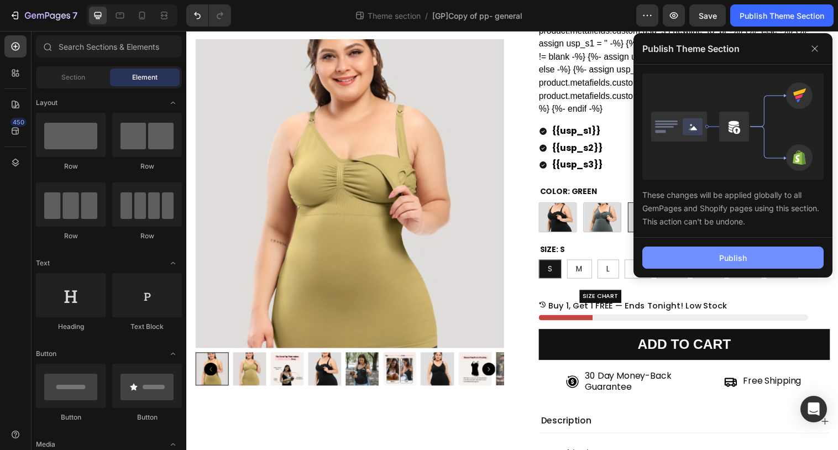
click at [678, 258] on button "Publish" at bounding box center [732, 257] width 181 height 22
